Goal: Transaction & Acquisition: Purchase product/service

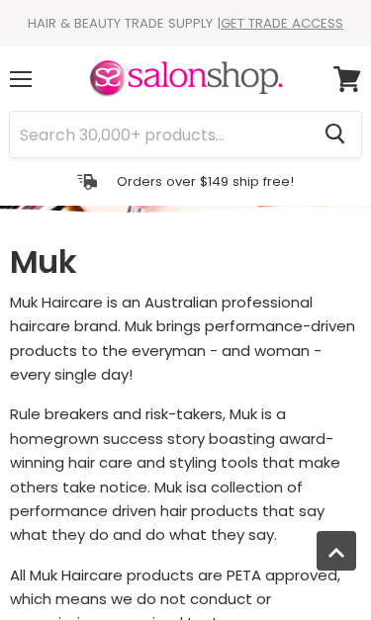
select select "manual"
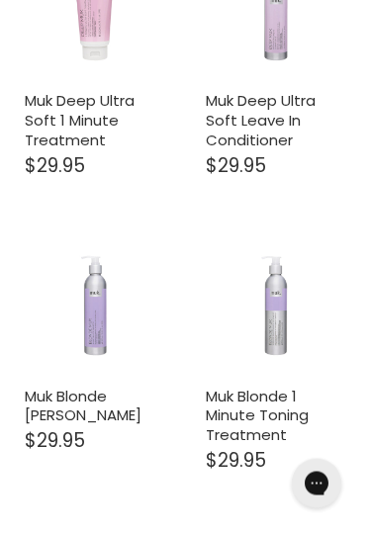
scroll to position [1152, 0]
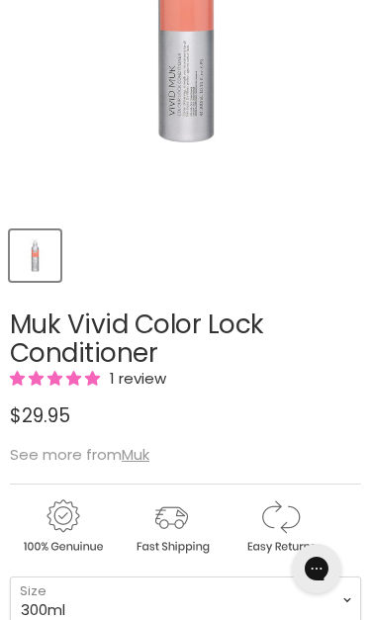
scroll to position [381, 0]
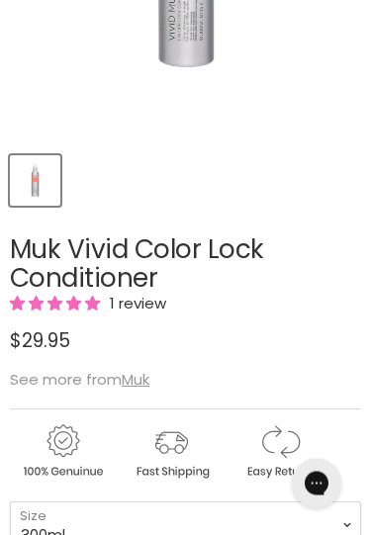
click at [154, 297] on span "1 review" at bounding box center [135, 304] width 62 height 21
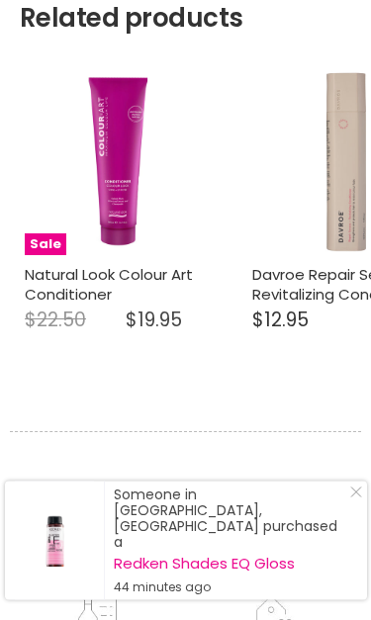
scroll to position [2611, 0]
click at [270, 212] on img "Main content" at bounding box center [346, 161] width 188 height 188
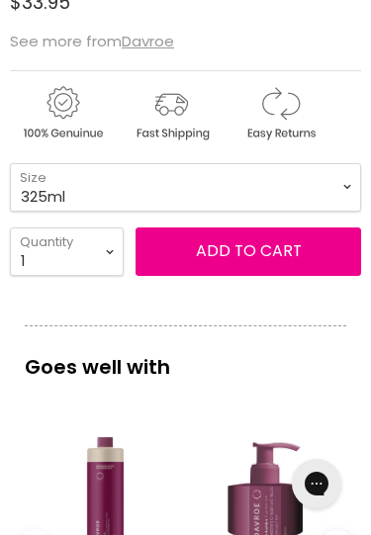
scroll to position [750, 0]
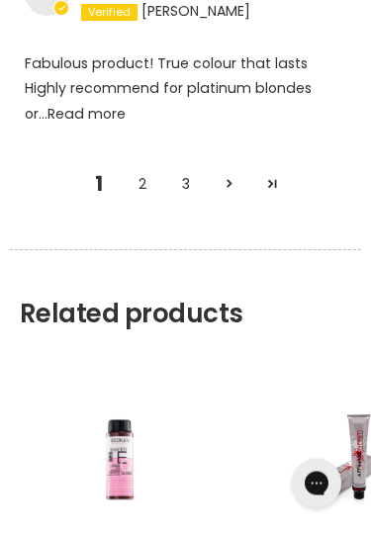
scroll to position [3315, 0]
